Goal: Task Accomplishment & Management: Complete application form

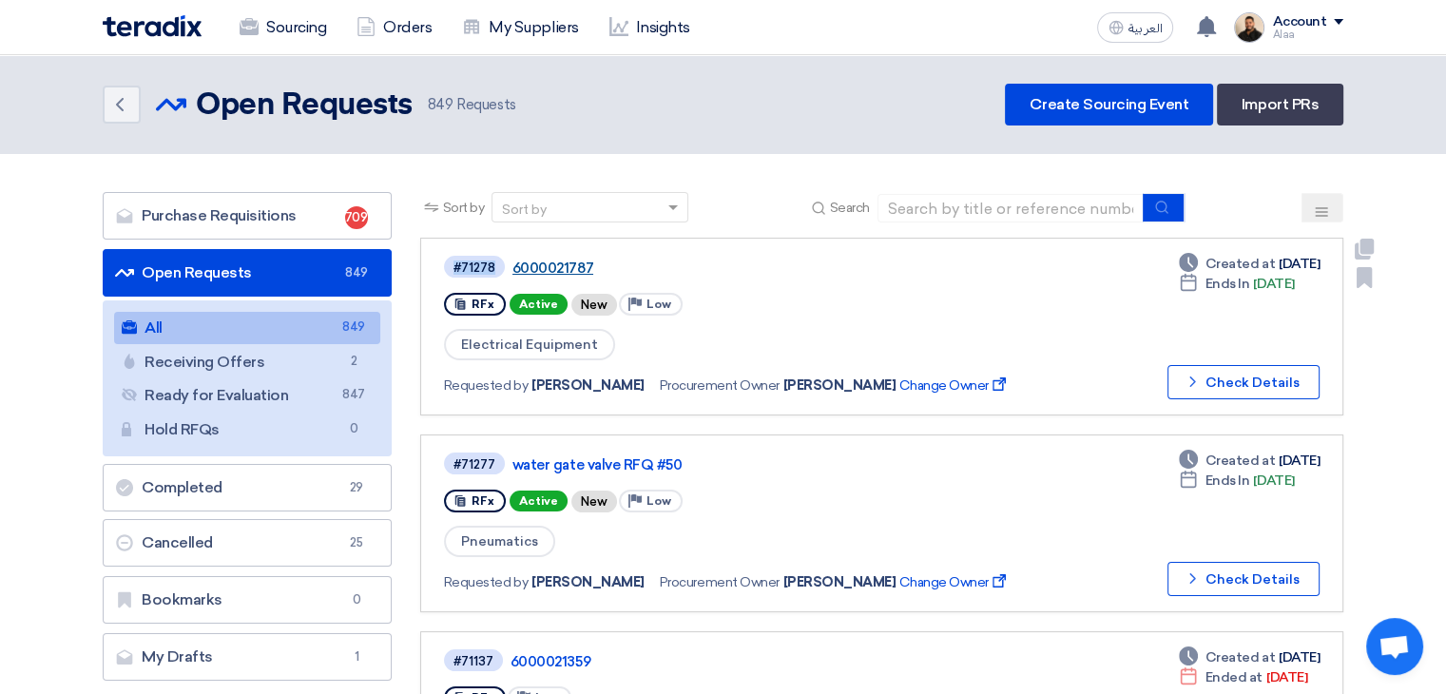
click at [575, 275] on link "6000021787" at bounding box center [749, 268] width 475 height 17
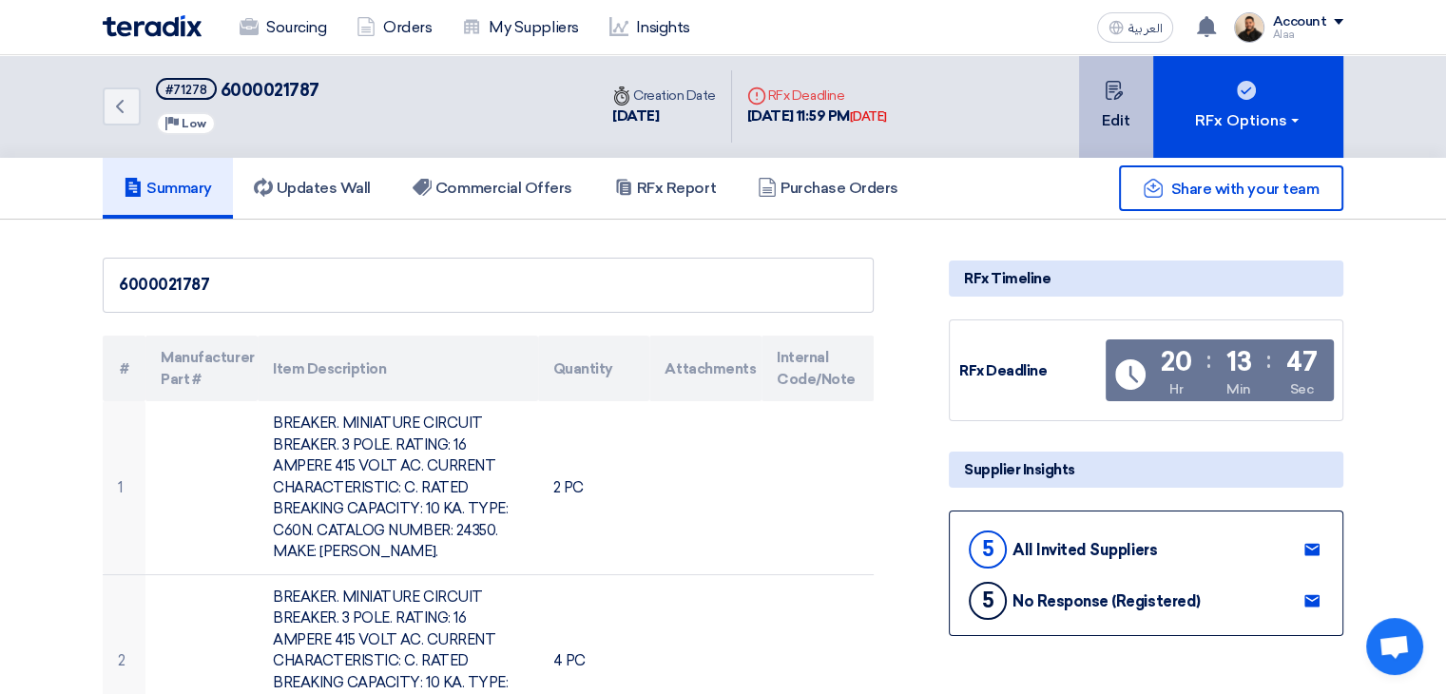
click at [1110, 91] on use at bounding box center [1113, 90] width 17 height 19
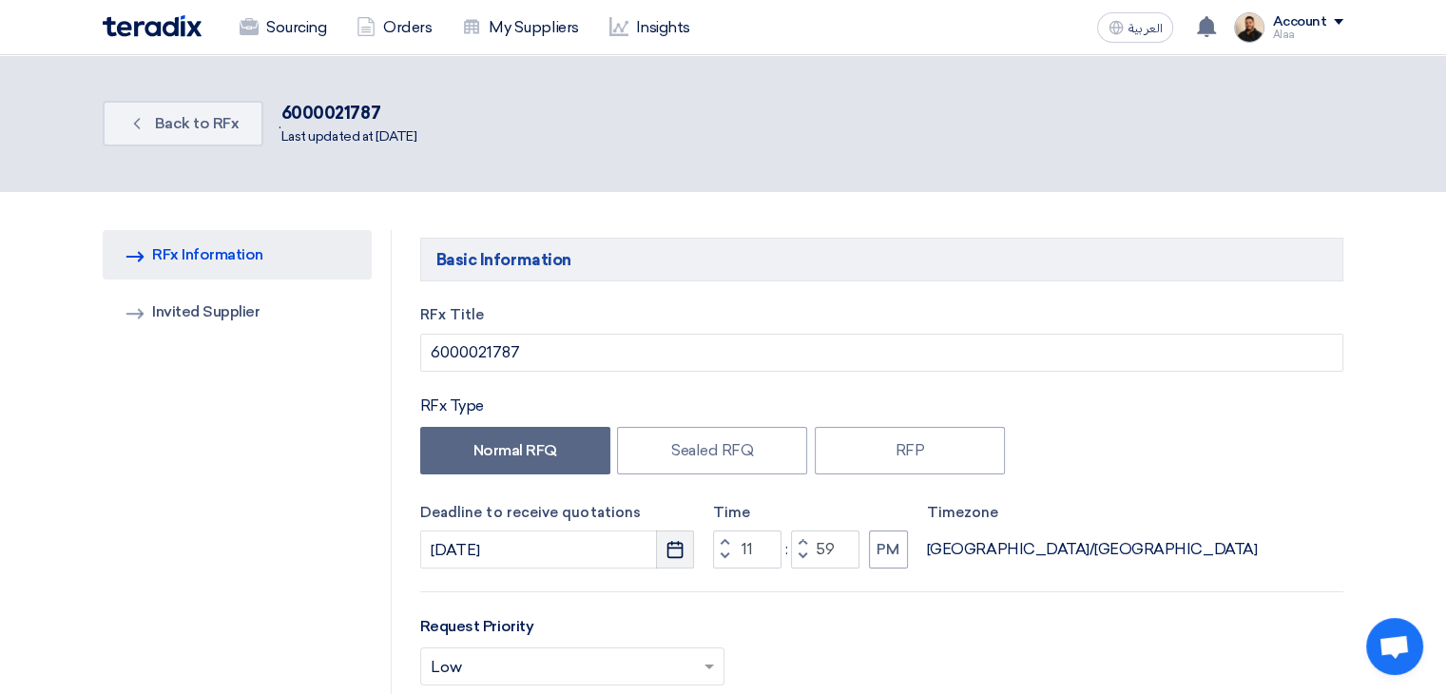
click at [676, 552] on icon "Pick a date" at bounding box center [675, 549] width 19 height 19
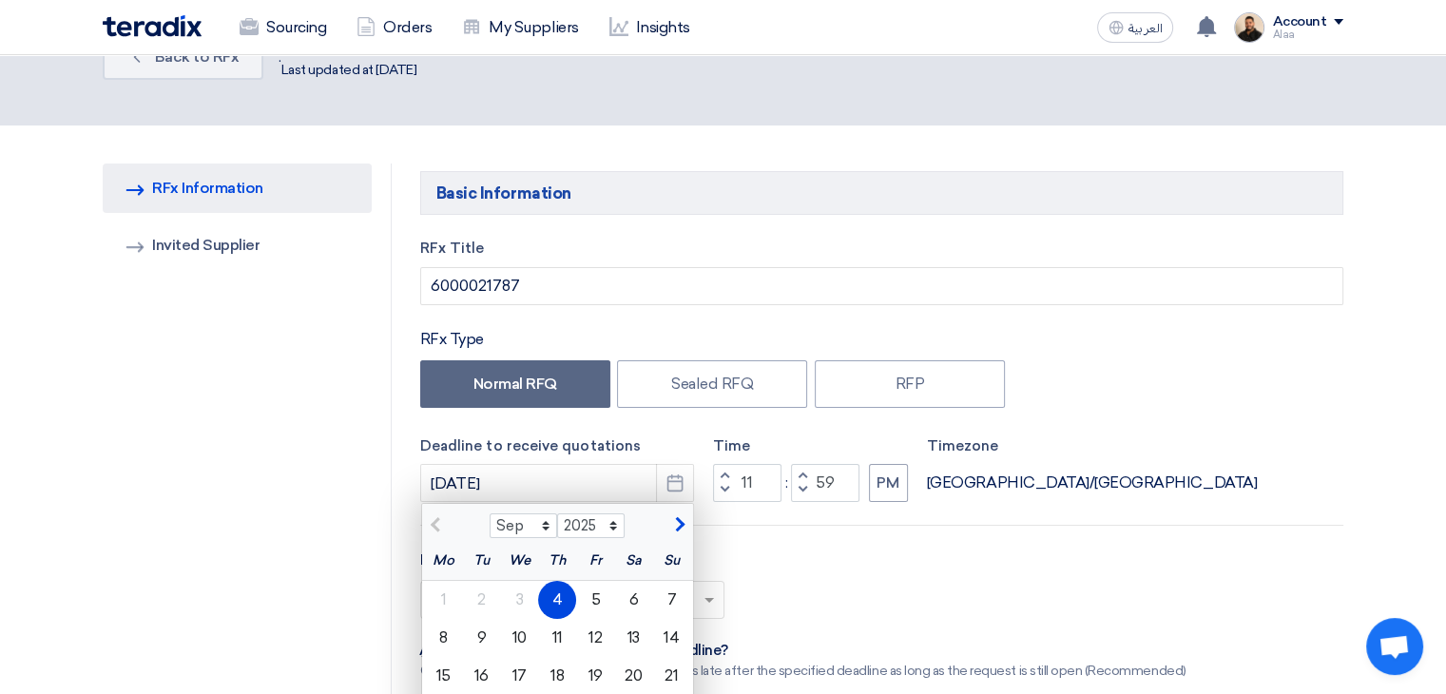
scroll to position [190, 0]
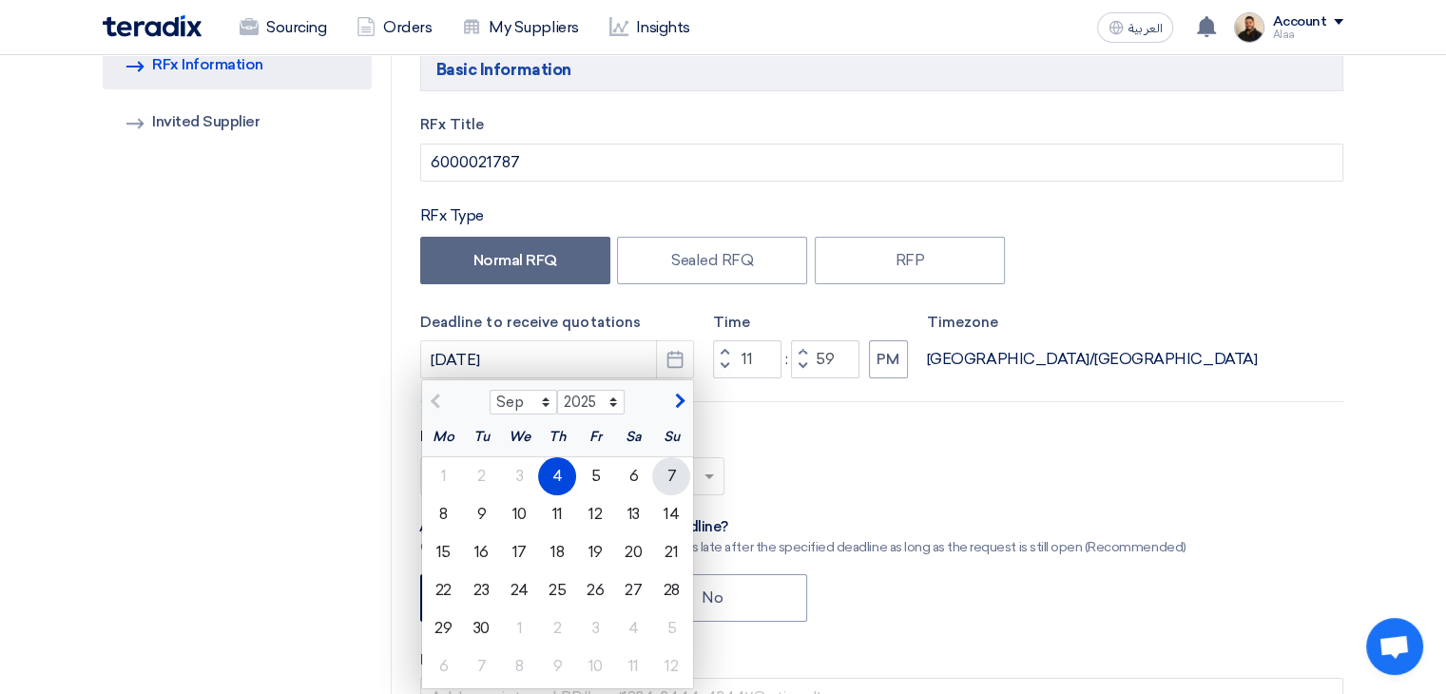
click at [681, 475] on div "7" at bounding box center [671, 476] width 38 height 38
type input "[DATE]"
click at [681, 475] on input "text" at bounding box center [563, 478] width 264 height 31
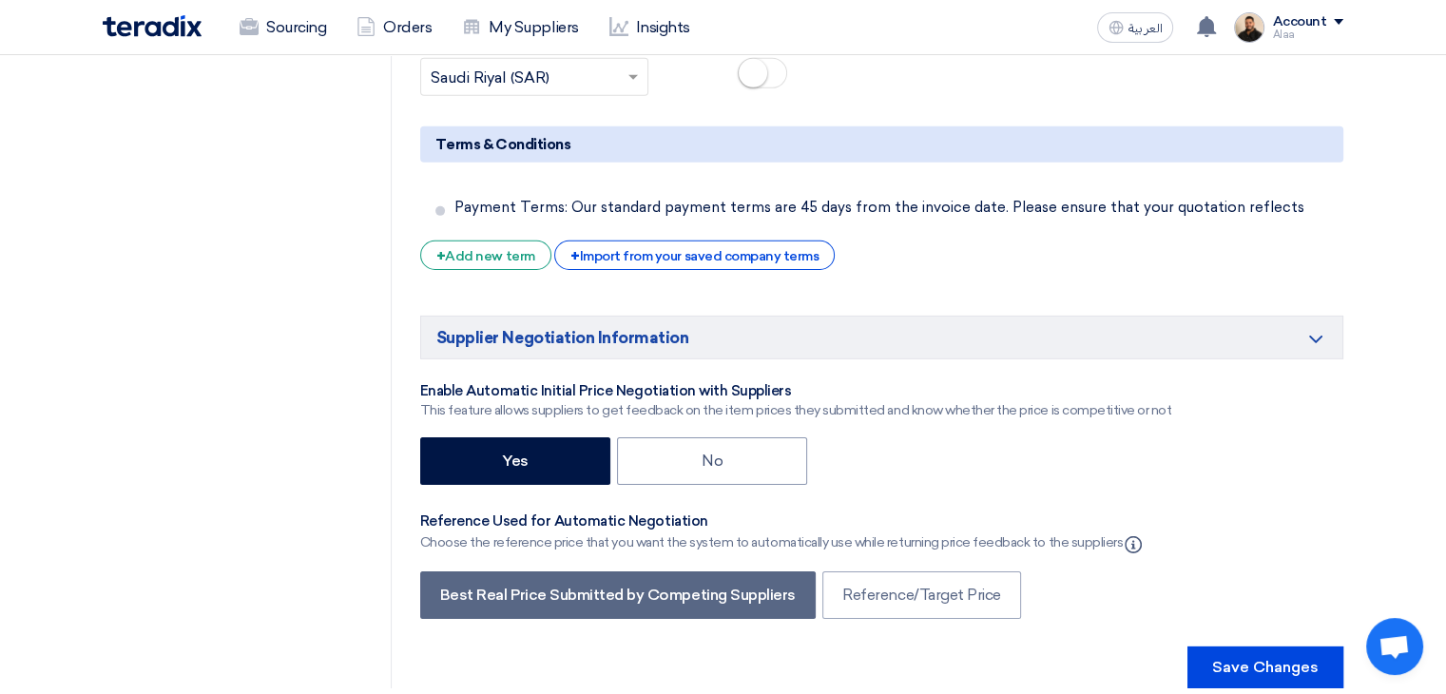
scroll to position [6275, 0]
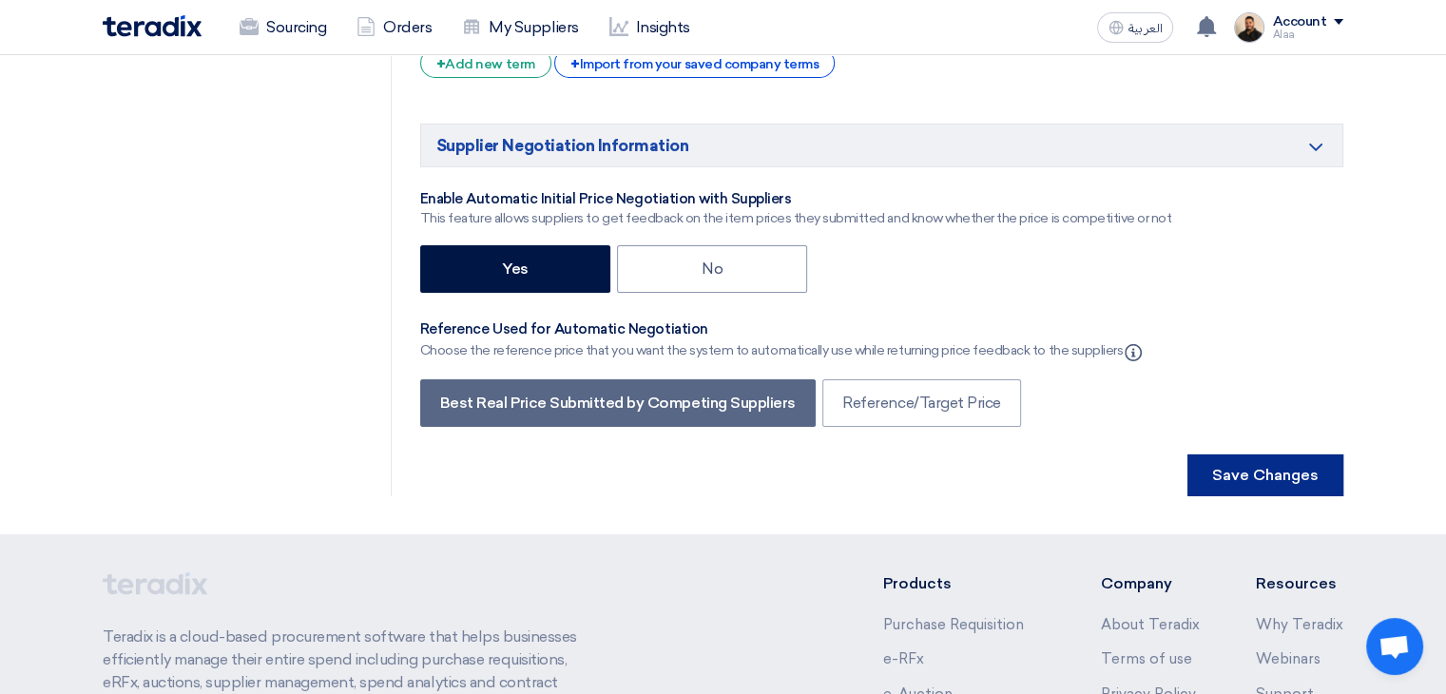
click at [1275, 454] on button "Save Changes" at bounding box center [1266, 475] width 156 height 42
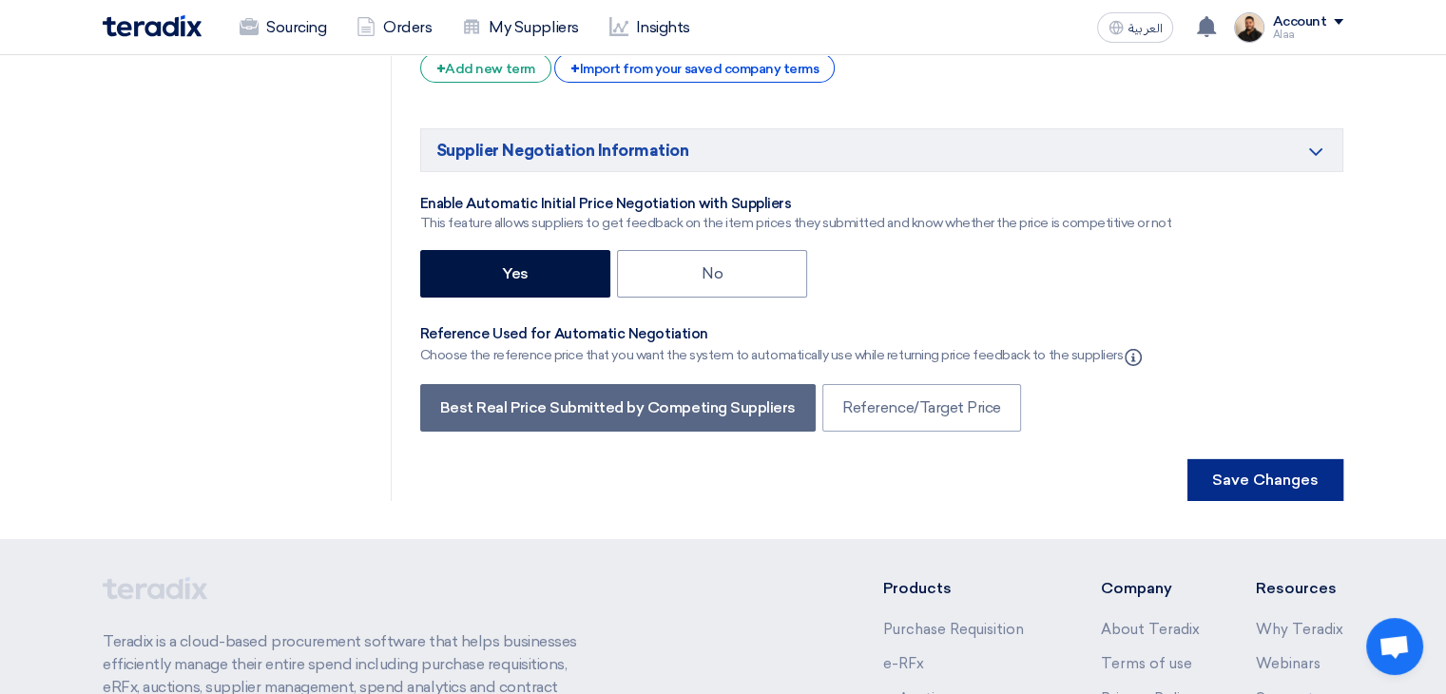
scroll to position [6352, 0]
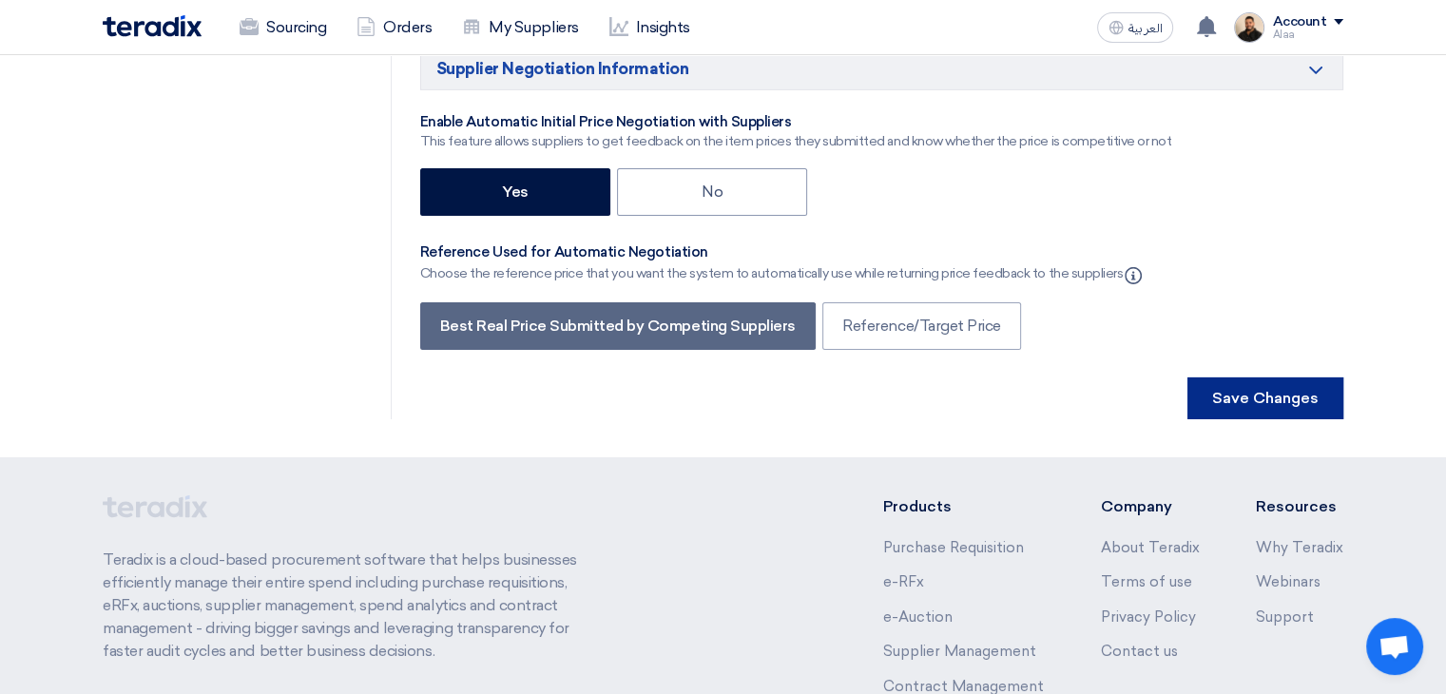
click at [1270, 377] on button "Save Changes" at bounding box center [1266, 398] width 156 height 42
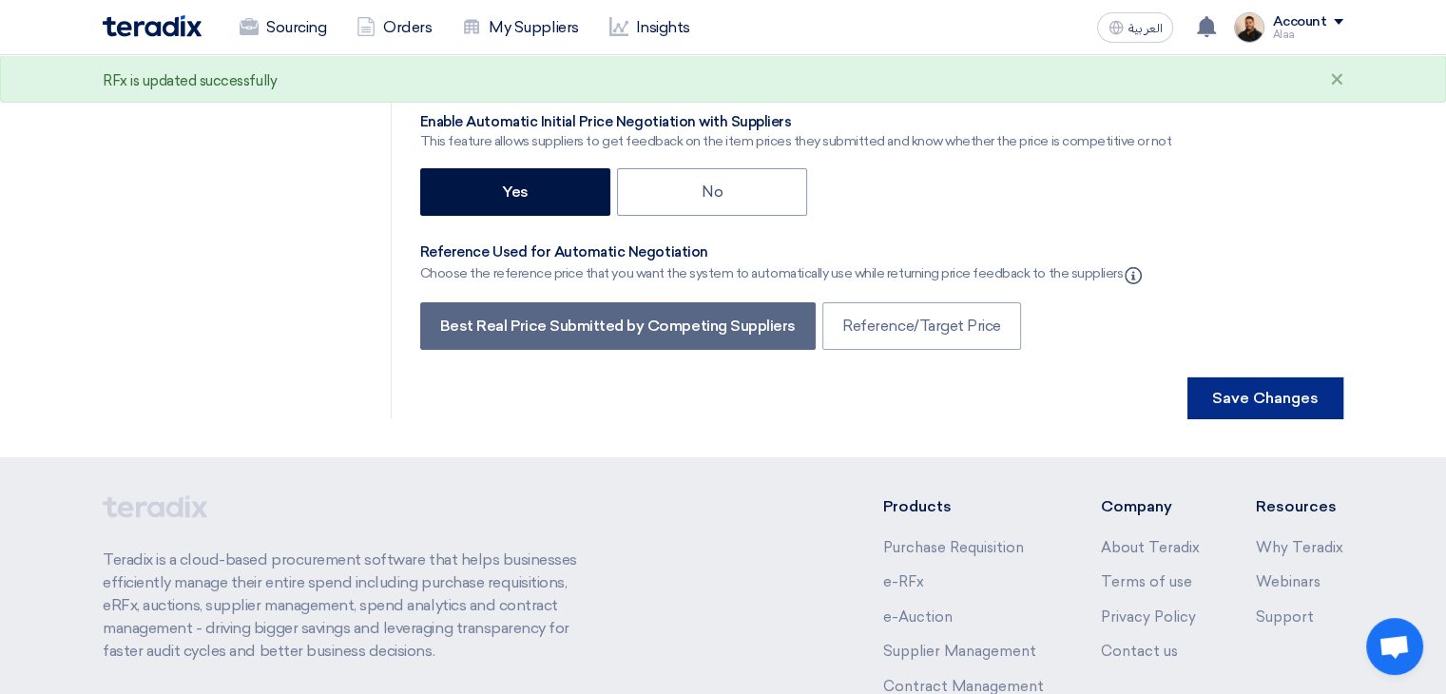
scroll to position [0, 0]
